Goal: Task Accomplishment & Management: Manage account settings

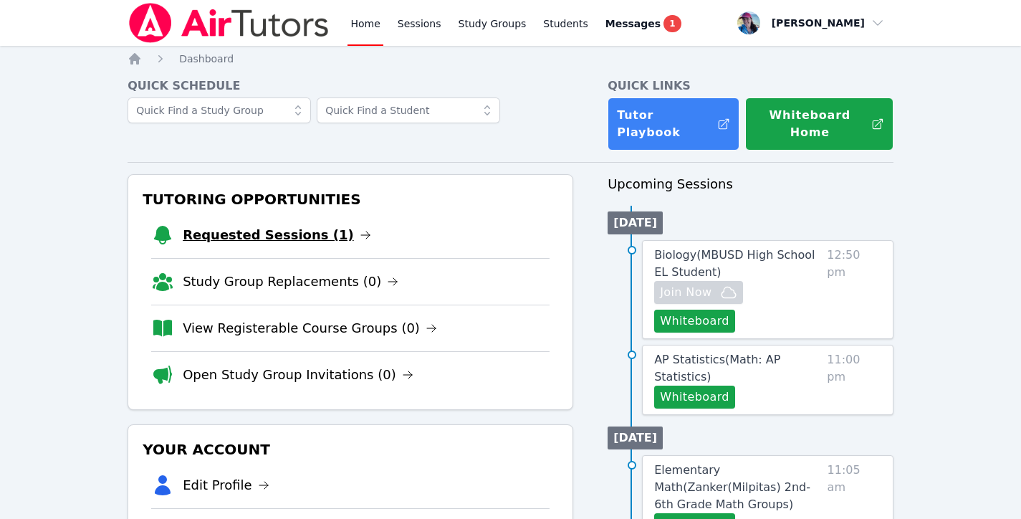
click at [282, 225] on link "Requested Sessions (1)" at bounding box center [277, 235] width 189 height 20
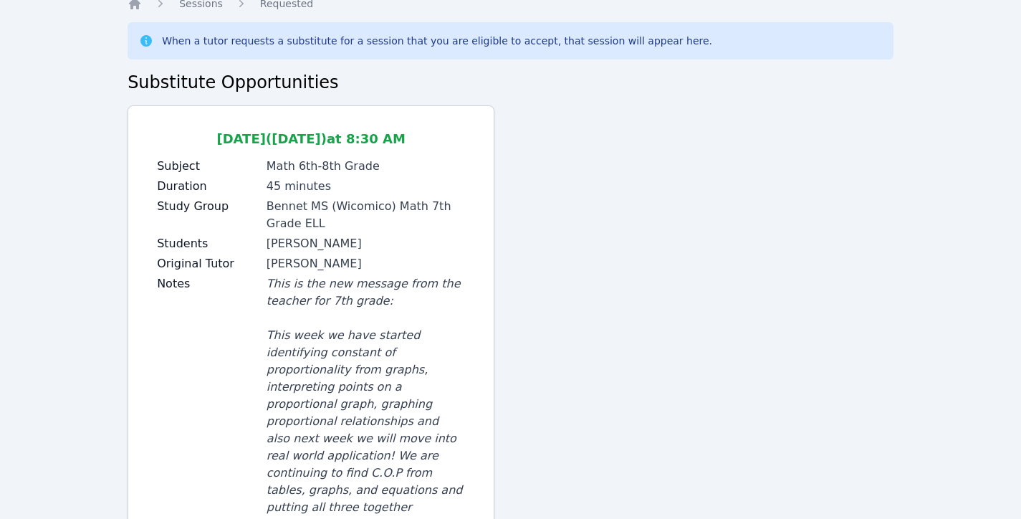
scroll to position [125, 0]
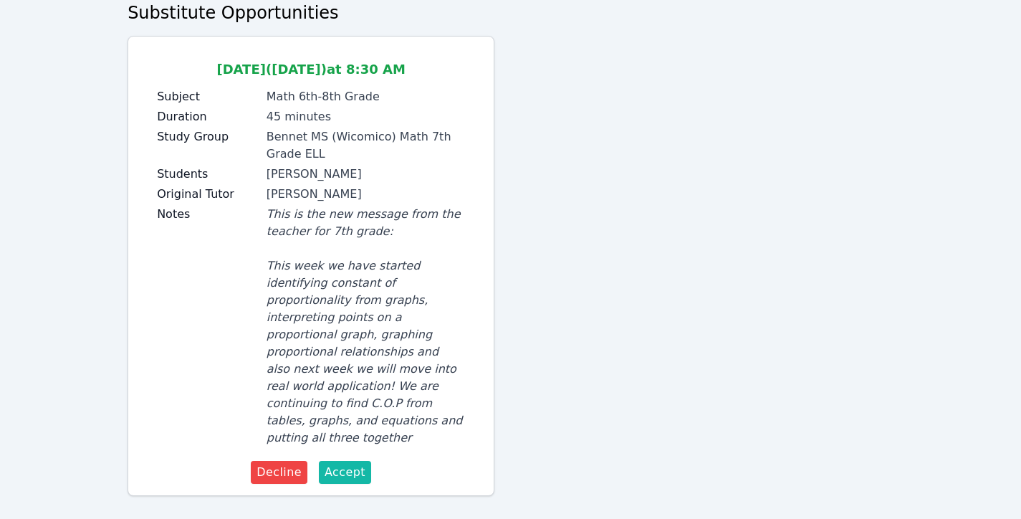
click at [346, 464] on span "Accept" at bounding box center [345, 472] width 41 height 17
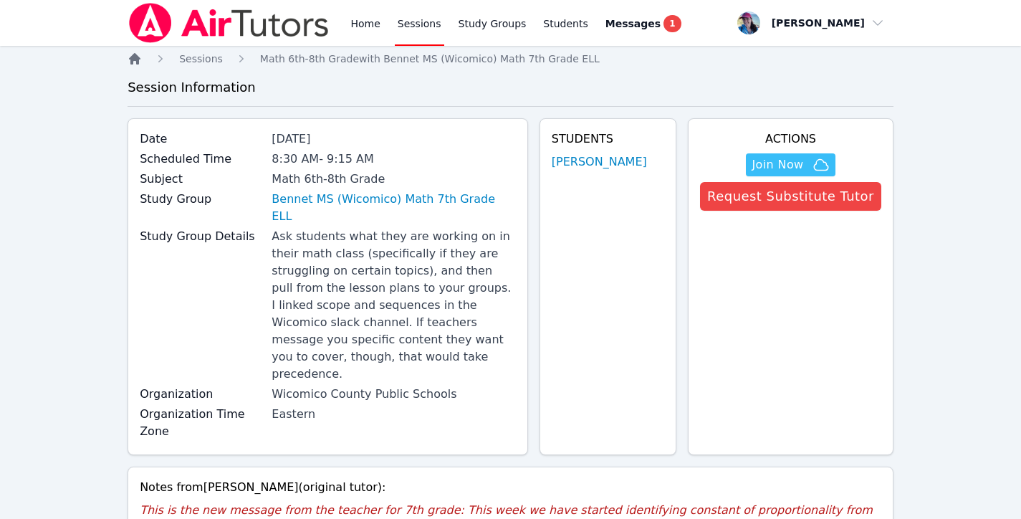
click at [139, 65] on icon "Breadcrumb" at bounding box center [135, 59] width 14 height 14
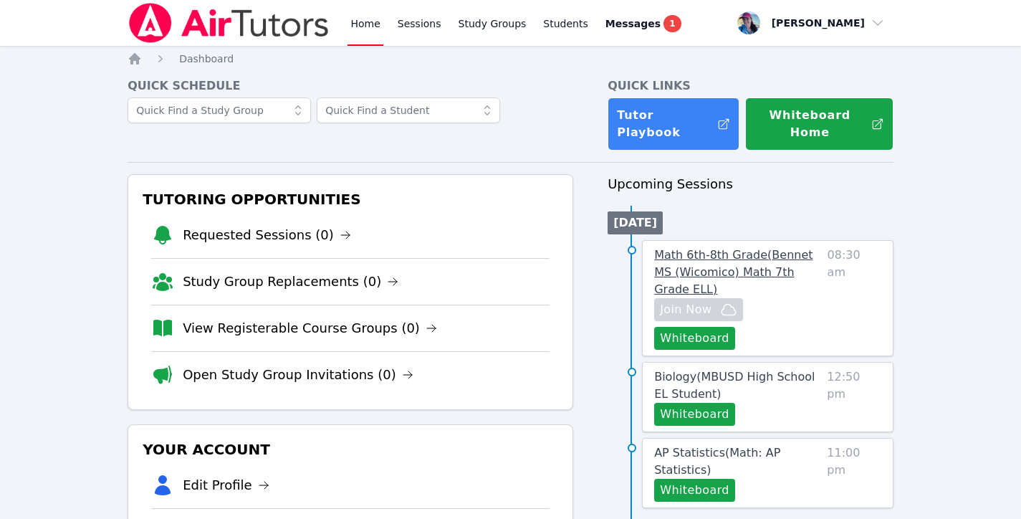
click at [757, 247] on link "Math 6th-8th Grade ( Bennet MS (Wicomico) Math 7th Grade ELL )" at bounding box center [737, 273] width 167 height 52
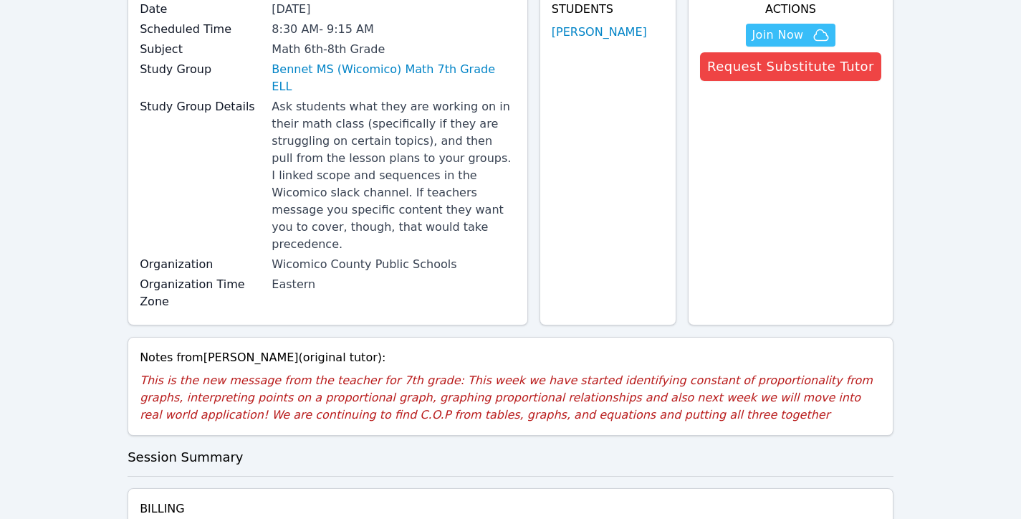
scroll to position [142, 0]
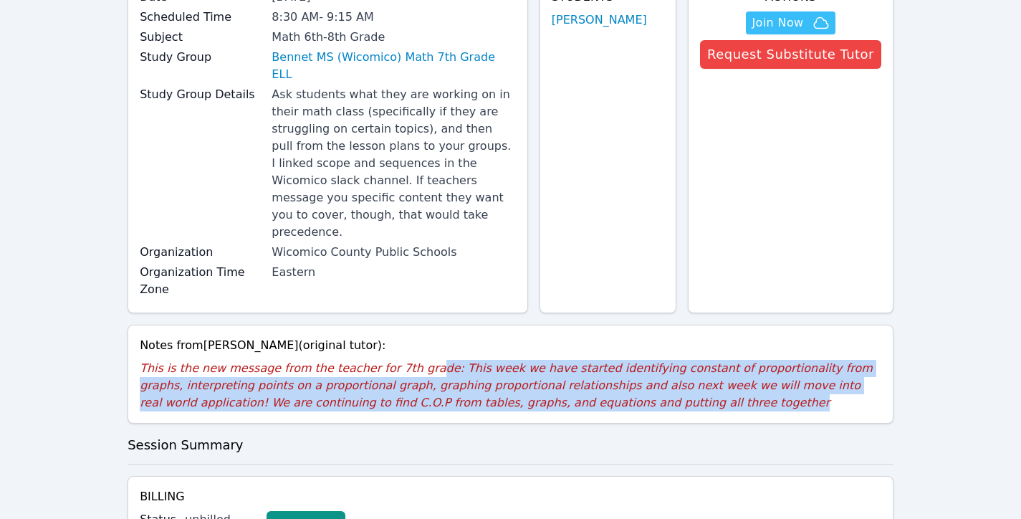
drag, startPoint x: 416, startPoint y: 312, endPoint x: 882, endPoint y: 353, distance: 467.0
click at [882, 353] on div "Notes from Joseph Bommarito (original tutor): This is the new message from the …" at bounding box center [511, 374] width 766 height 99
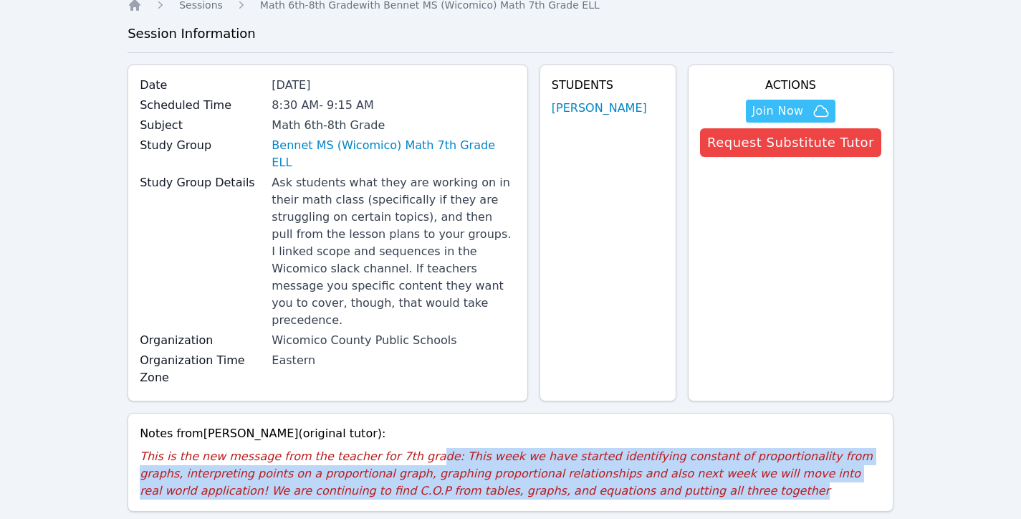
scroll to position [0, 0]
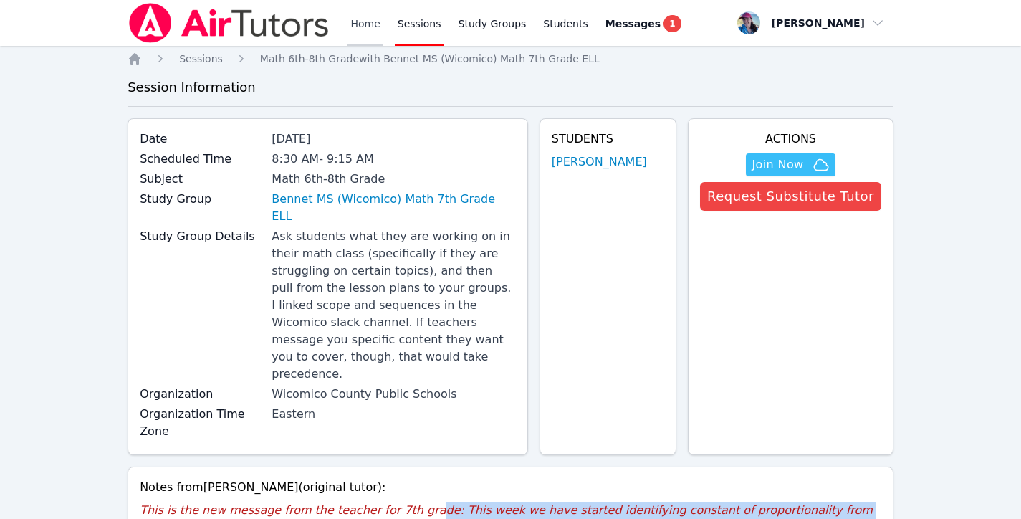
click at [358, 20] on link "Home" at bounding box center [365, 23] width 35 height 46
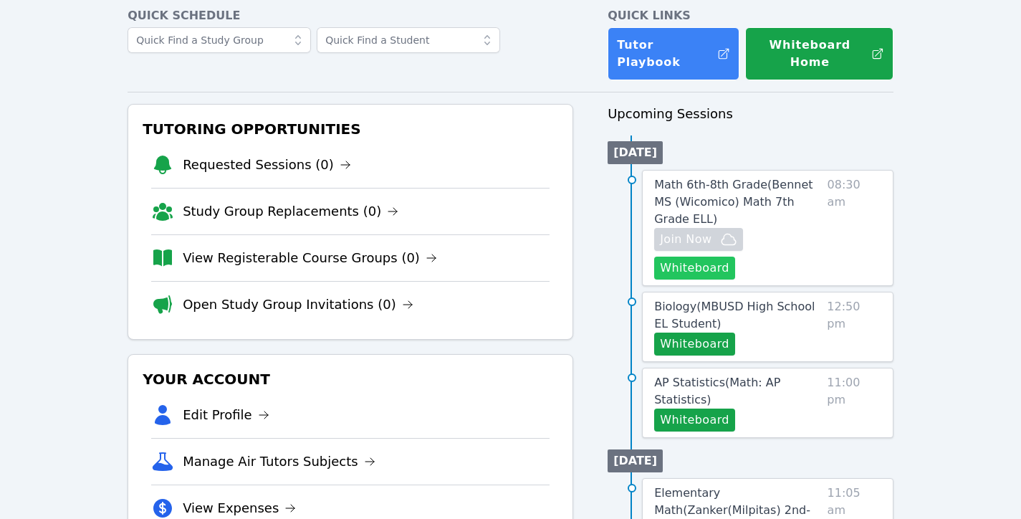
scroll to position [71, 0]
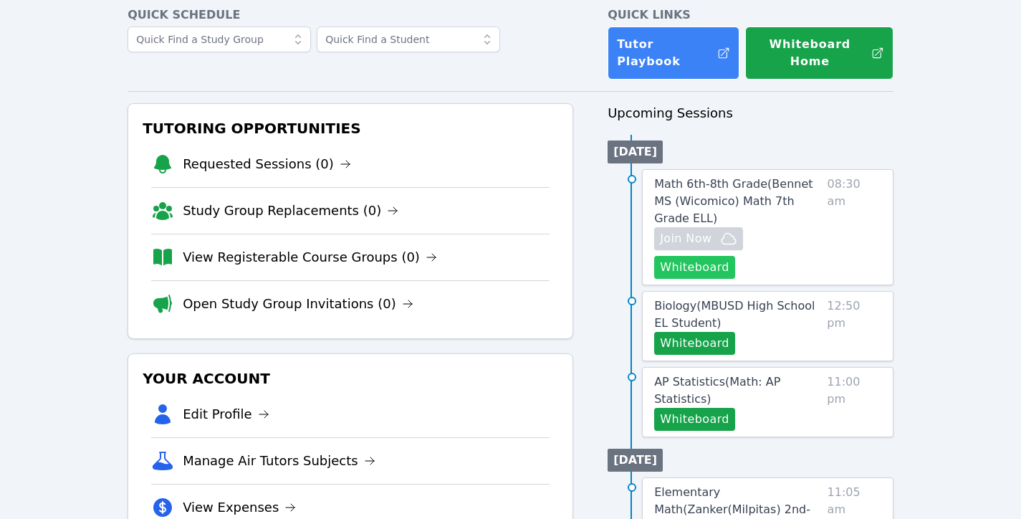
click at [697, 256] on button "Whiteboard" at bounding box center [694, 267] width 81 height 23
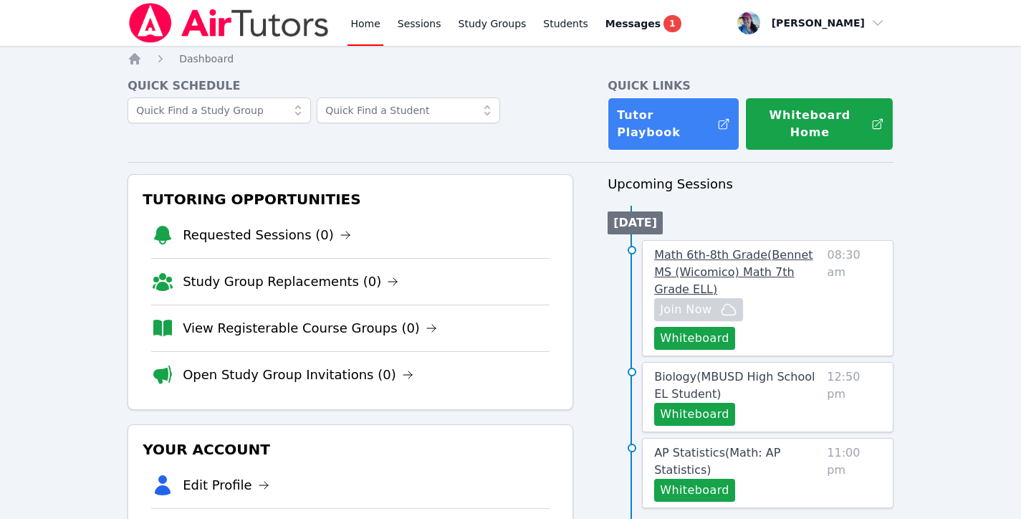
click at [710, 248] on span "Math 6th-8th Grade ( Bennet MS (Wicomico) Math 7th Grade ELL )" at bounding box center [733, 272] width 158 height 48
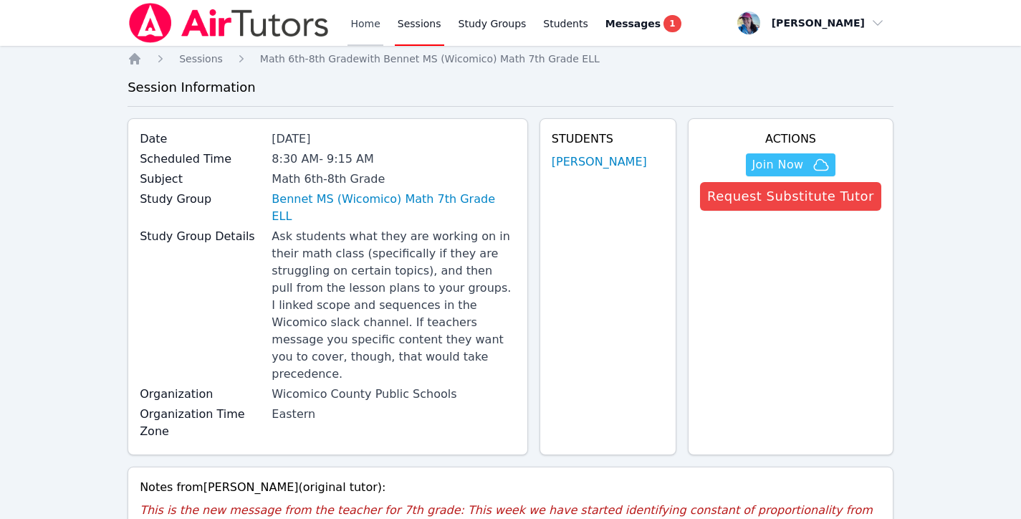
click at [352, 17] on link "Home" at bounding box center [365, 23] width 35 height 46
